Goal: Information Seeking & Learning: Find specific page/section

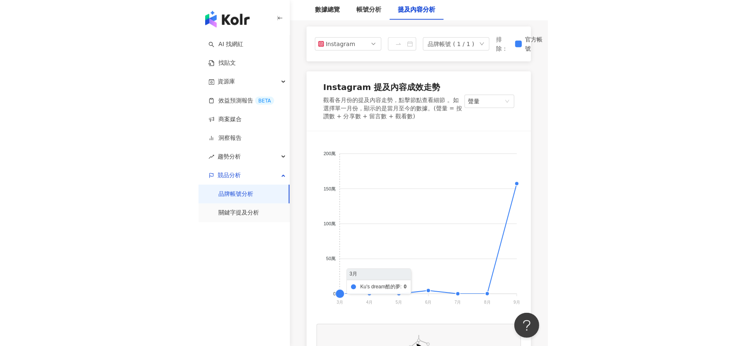
scroll to position [96, 0]
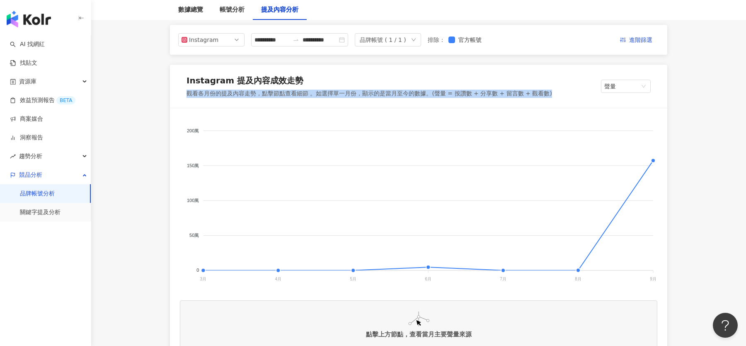
drag, startPoint x: 557, startPoint y: 91, endPoint x: 174, endPoint y: 92, distance: 382.9
click at [174, 92] on div "Instagram 提及內容成效走勢 觀看各月份的提及內容走勢，點擊節點查看細節 。如選擇單一月份，顯示的是當月至今的數據。(聲量 = 按讚數 + 分享數 +…" at bounding box center [418, 86] width 497 height 43
copy div "觀看各月份的提及內容走勢，點擊節點查看細節 。如選擇單一月份，顯示的是當月至今的數據。(聲量 = 按讚數 + 分享數 + 留言數 + 觀看數)"
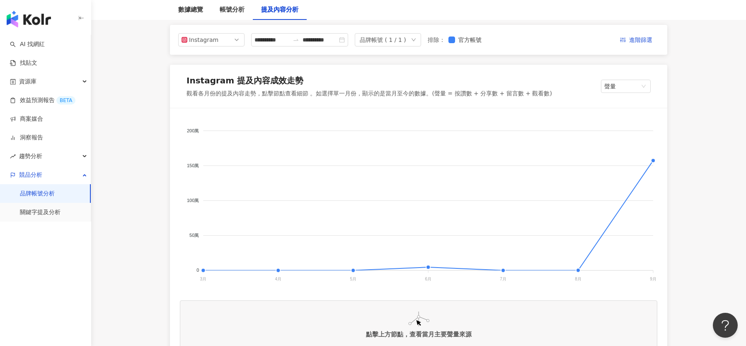
click at [619, 73] on div "Instagram 提及內容成效走勢 觀看各月份的提及內容走勢，點擊節點查看細節 。如選擇單一月份，顯示的是當月至今的數據。(聲量 = 按讚數 + 分享數 +…" at bounding box center [418, 86] width 497 height 43
click at [619, 78] on div "Instagram 提及內容成效走勢 觀看各月份的提及內容走勢，點擊節點查看細節 。如選擇單一月份，顯示的是當月至今的數據。(聲量 = 按讚數 + 分享數 +…" at bounding box center [418, 86] width 497 height 43
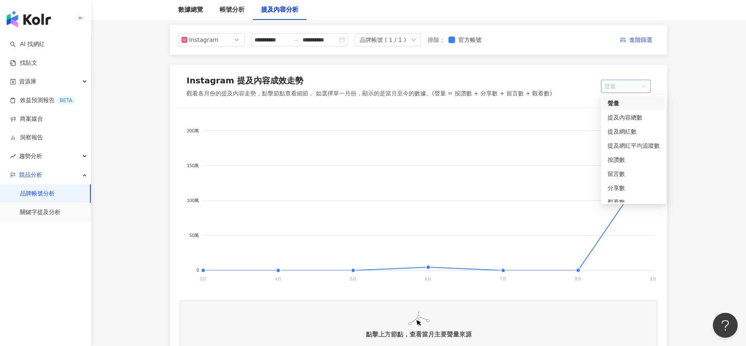
click at [619, 91] on span "聲量" at bounding box center [625, 86] width 43 height 12
click at [641, 115] on div "提及內容總數" at bounding box center [633, 117] width 52 height 9
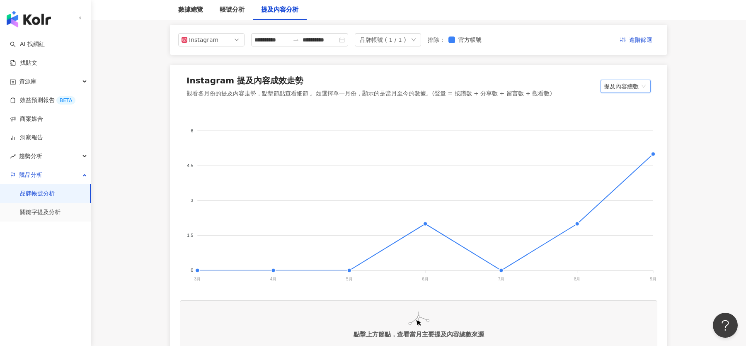
click at [634, 90] on span "提及內容總數" at bounding box center [626, 86] width 44 height 12
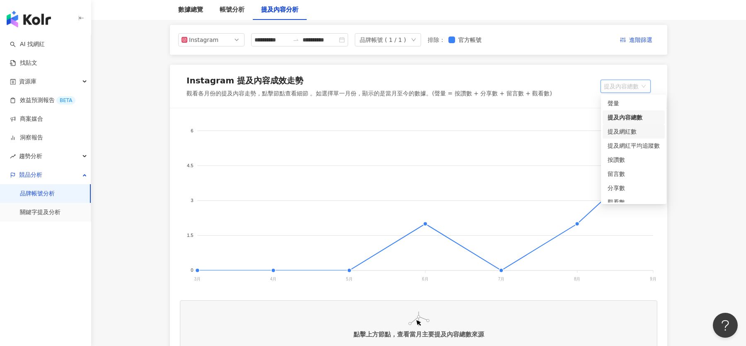
click at [629, 132] on div "提及網紅數" at bounding box center [633, 131] width 52 height 9
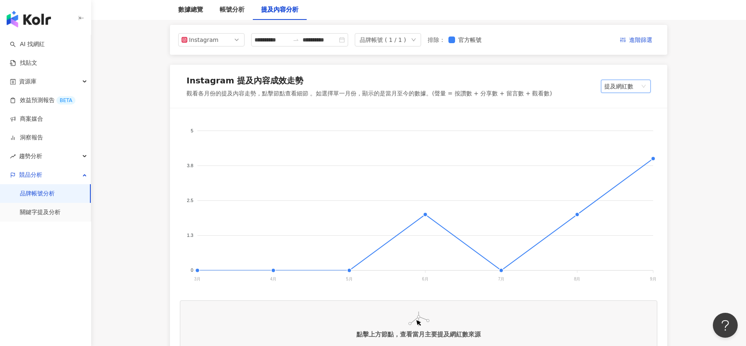
click at [631, 90] on span "提及網紅數" at bounding box center [625, 86] width 43 height 12
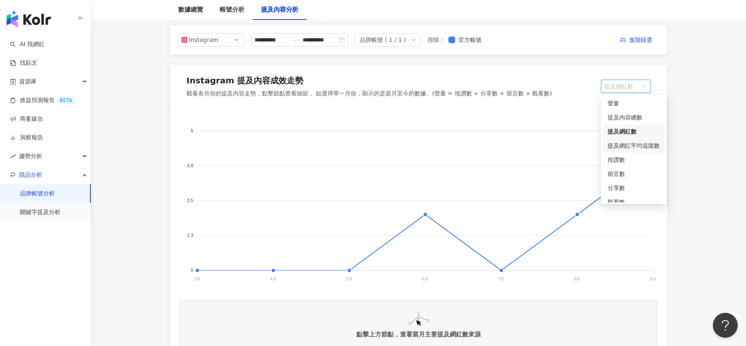
click at [636, 147] on div "提及網紅平均追蹤數" at bounding box center [633, 145] width 52 height 9
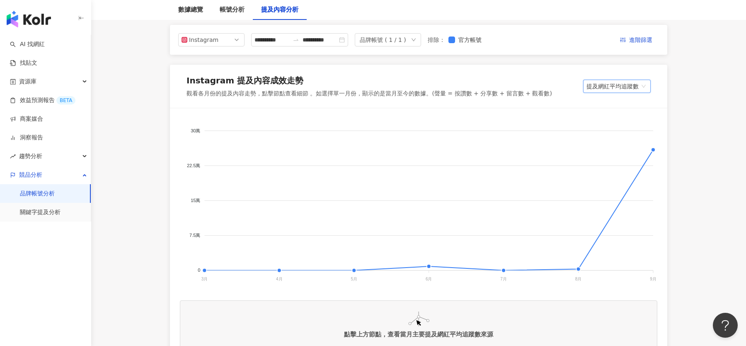
click at [633, 84] on span "提及網紅平均追蹤數" at bounding box center [616, 86] width 61 height 12
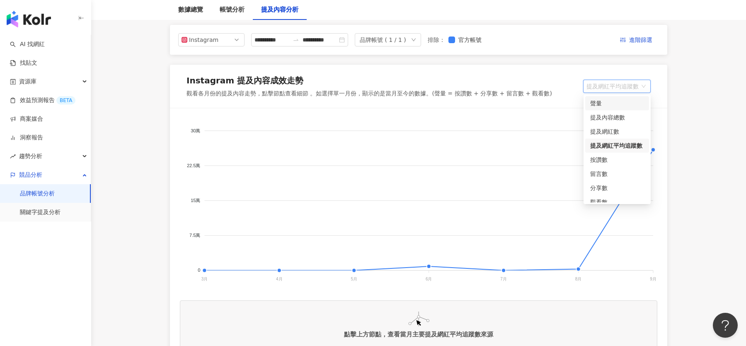
click at [627, 101] on div "聲量" at bounding box center [617, 103] width 54 height 9
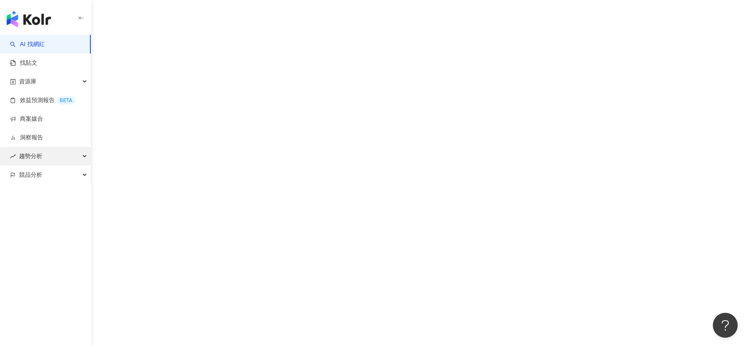
click at [46, 156] on div "趨勢分析" at bounding box center [45, 156] width 91 height 19
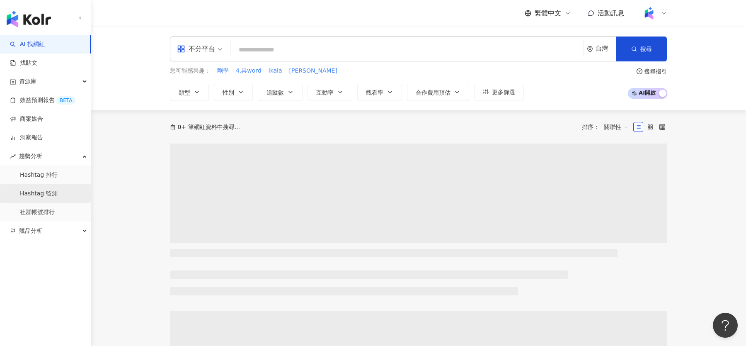
click at [53, 196] on link "Hashtag 監測" at bounding box center [39, 193] width 38 height 8
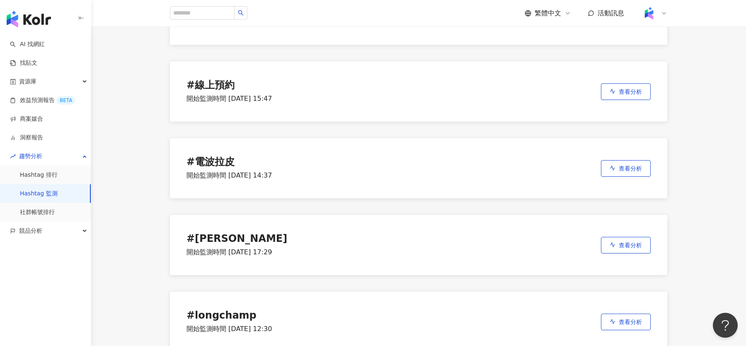
scroll to position [498, 0]
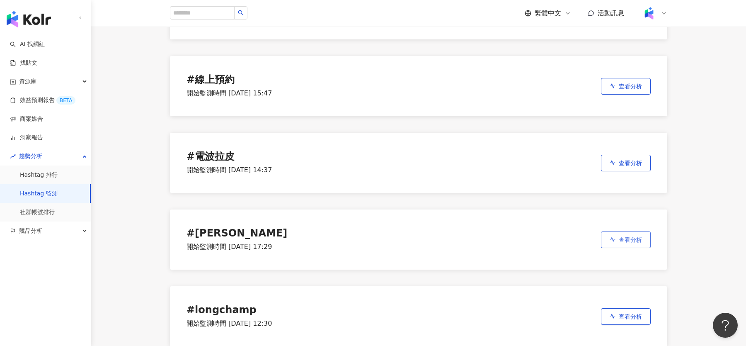
click at [615, 238] on icon "button" at bounding box center [613, 239] width 6 height 6
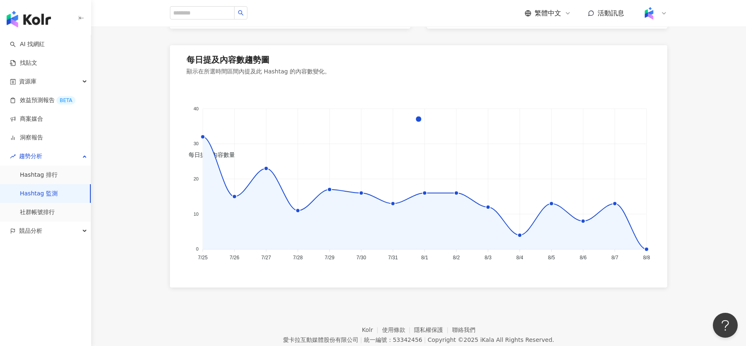
scroll to position [591, 0]
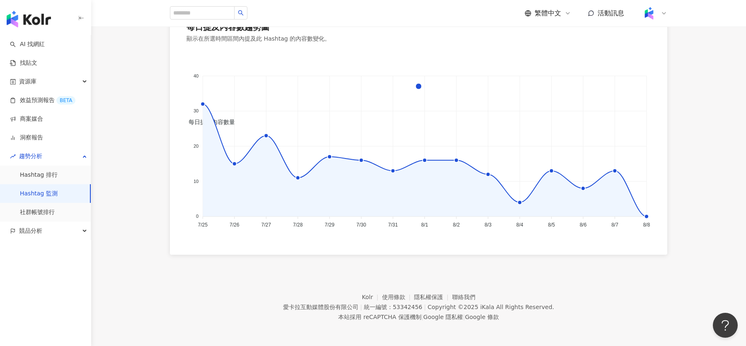
click at [211, 149] on foreignobject "每日提及內容數量" at bounding box center [418, 142] width 464 height 180
click at [55, 208] on link "社群帳號排行" at bounding box center [37, 212] width 35 height 8
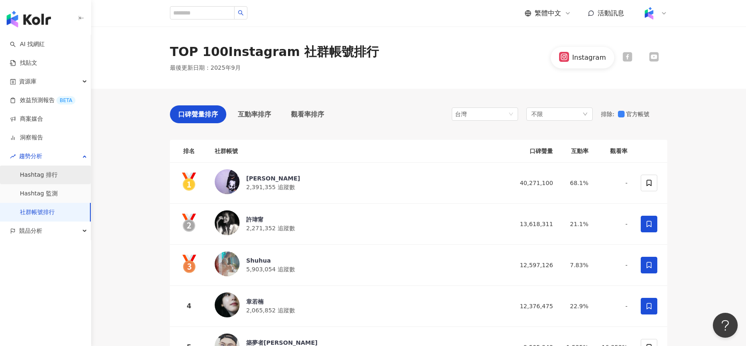
click at [57, 177] on link "Hashtag 排行" at bounding box center [39, 175] width 38 height 8
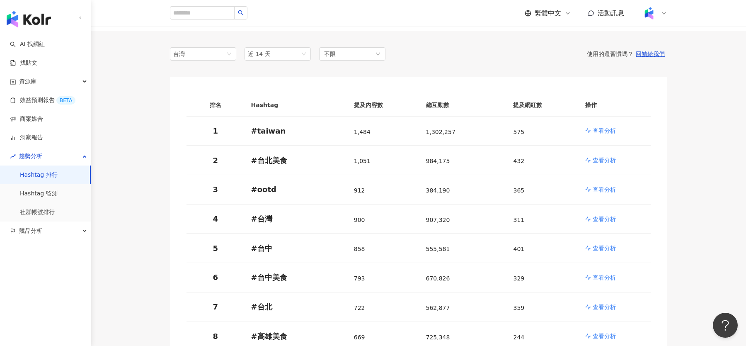
scroll to position [71, 0]
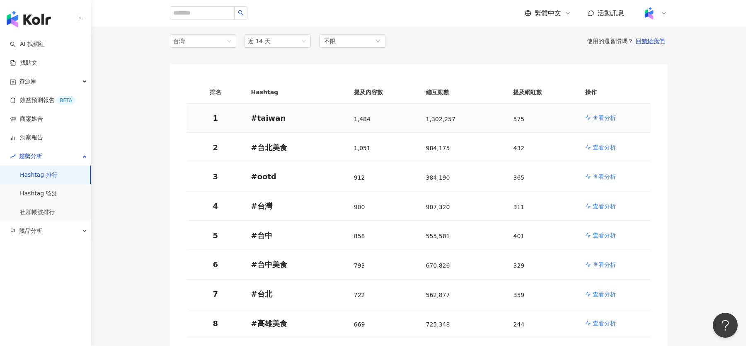
click at [593, 118] on p "查看分析" at bounding box center [604, 118] width 23 height 8
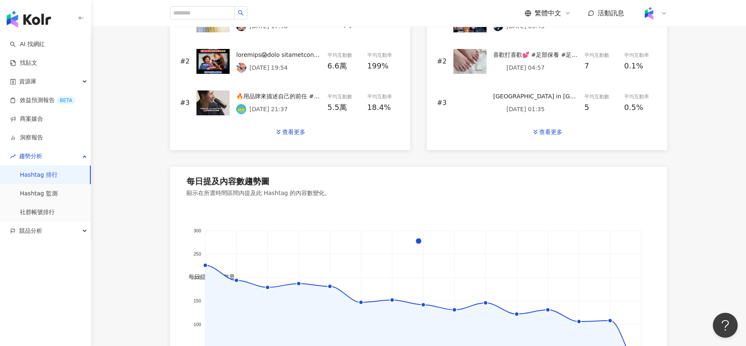
scroll to position [589, 0]
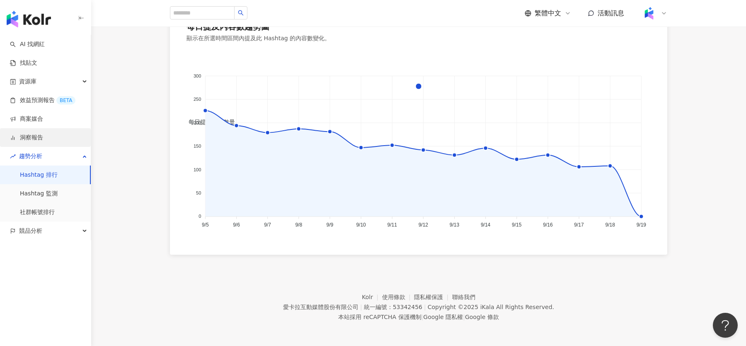
click at [43, 140] on link "洞察報告" at bounding box center [26, 137] width 33 height 8
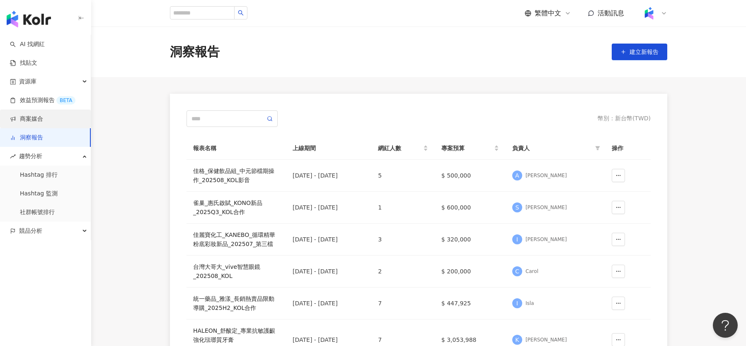
click at [43, 117] on link "商案媒合" at bounding box center [26, 119] width 33 height 8
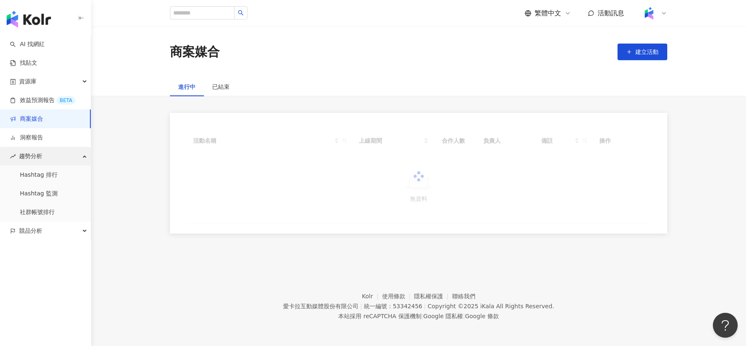
click at [53, 155] on div "趨勢分析" at bounding box center [45, 156] width 91 height 19
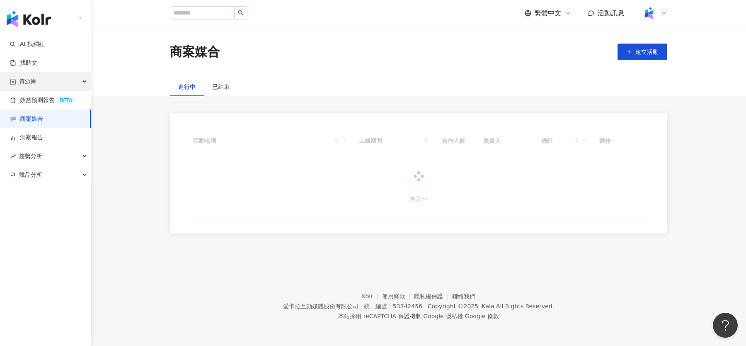
click at [59, 82] on div "資源庫" at bounding box center [45, 81] width 91 height 19
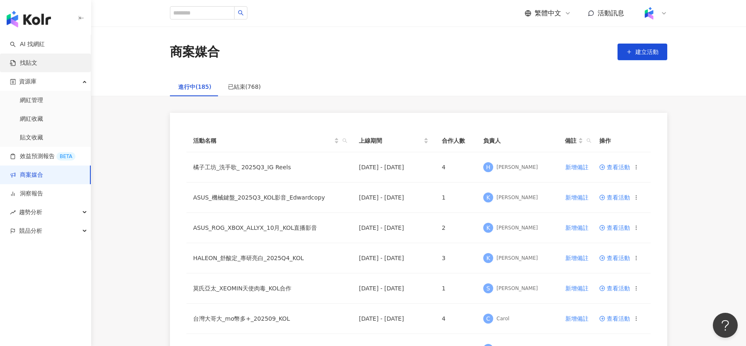
click at [37, 61] on link "找貼文" at bounding box center [23, 63] width 27 height 8
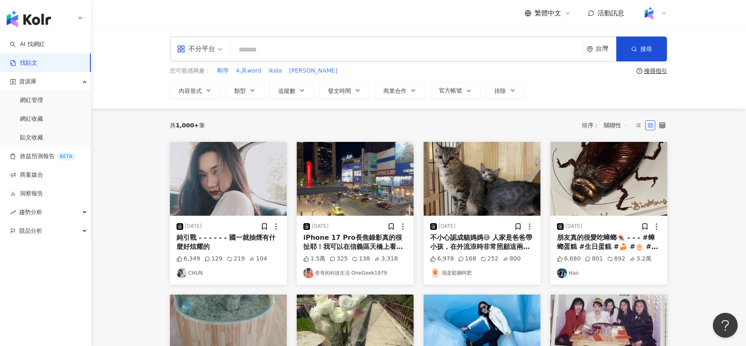
click at [208, 51] on div "不分平台" at bounding box center [196, 48] width 38 height 13
click at [209, 136] on div "Threads" at bounding box center [202, 133] width 47 height 10
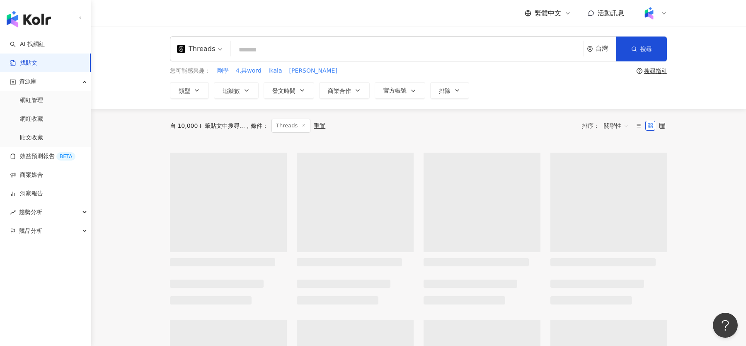
click at [300, 52] on input "search" at bounding box center [407, 50] width 346 height 18
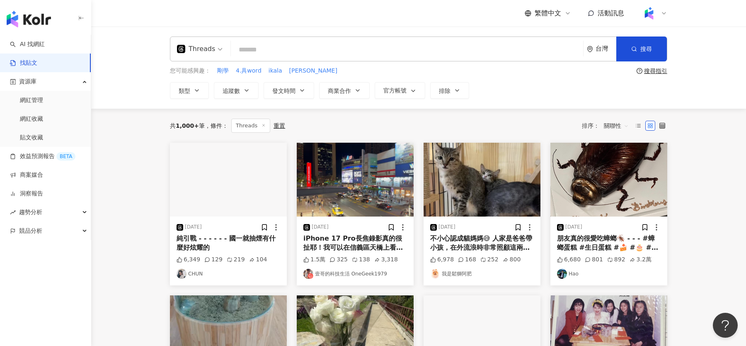
paste input "****"
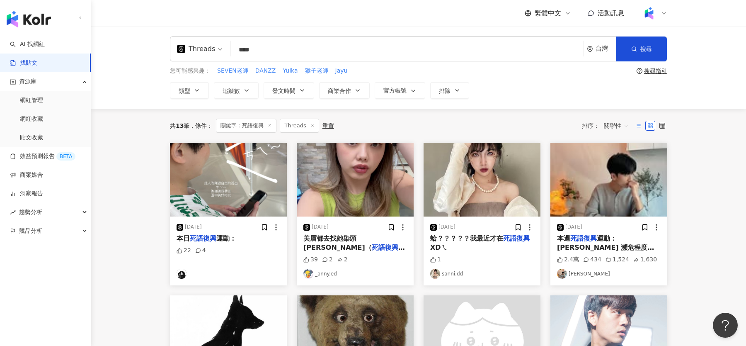
click at [637, 126] on line at bounding box center [638, 126] width 3 height 0
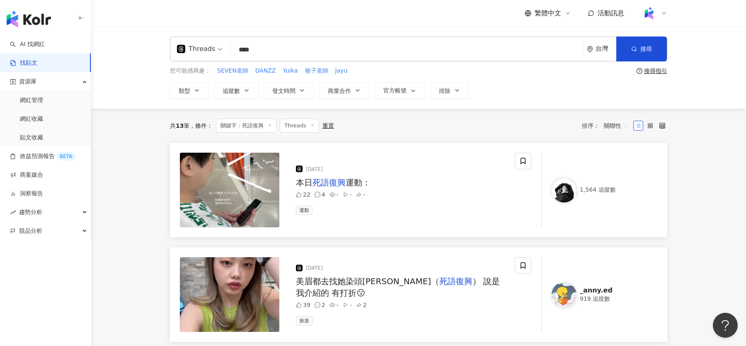
click at [288, 57] on input "****" at bounding box center [407, 50] width 346 height 18
type input "**"
